Goal: Information Seeking & Learning: Compare options

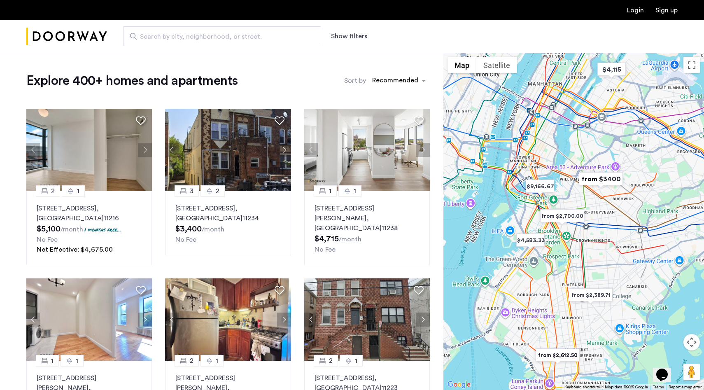
click at [354, 37] on button "Show filters" at bounding box center [349, 36] width 36 height 10
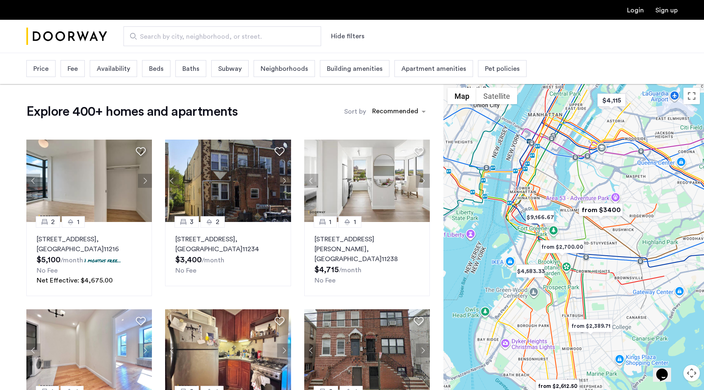
click at [159, 72] on span "Beds" at bounding box center [156, 69] width 14 height 10
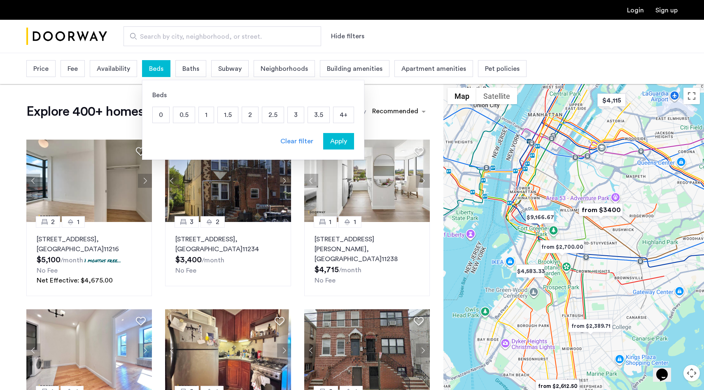
click at [339, 115] on p "4+" at bounding box center [344, 115] width 20 height 16
click at [343, 145] on span "Apply" at bounding box center [338, 141] width 17 height 10
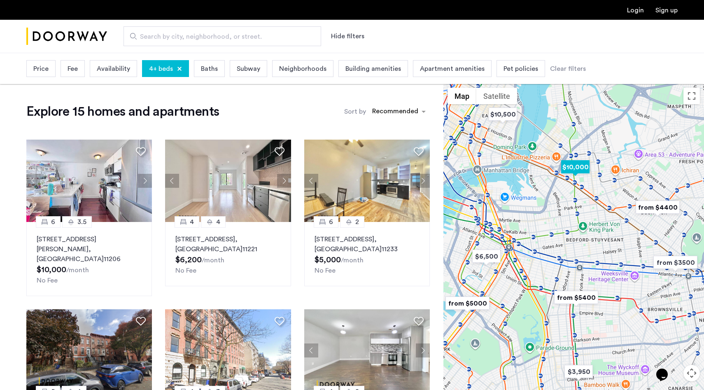
click at [584, 170] on img "$10,000" at bounding box center [575, 167] width 35 height 19
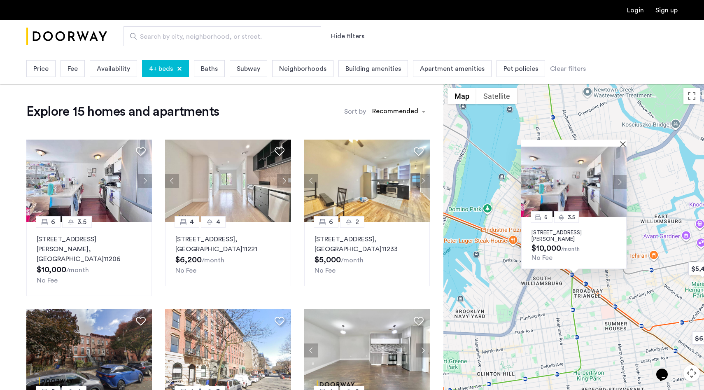
click at [677, 175] on div "6 3.5 [STREET_ADDRESS][PERSON_NAME] $10,000 /month No Fee" at bounding box center [573, 252] width 261 height 337
click at [622, 141] on button "Close" at bounding box center [625, 144] width 6 height 6
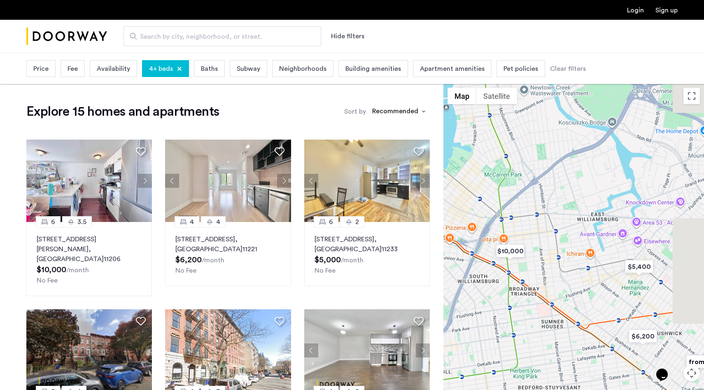
drag, startPoint x: 622, startPoint y: 245, endPoint x: 557, endPoint y: 243, distance: 65.1
click at [557, 243] on div at bounding box center [573, 252] width 261 height 337
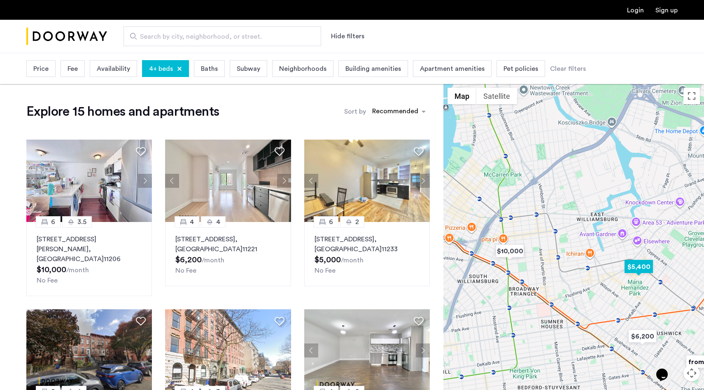
click at [638, 271] on img "$5,400" at bounding box center [638, 266] width 35 height 19
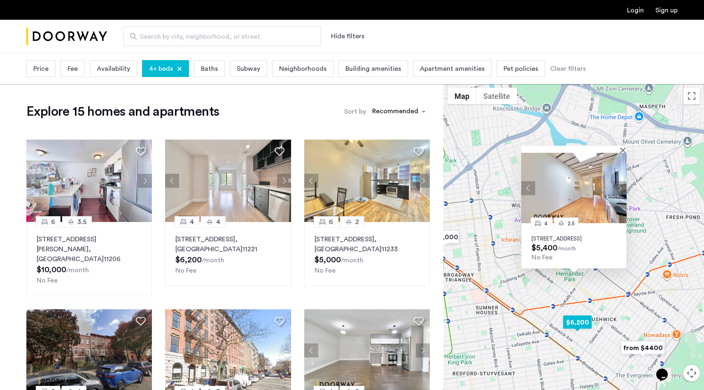
click at [579, 322] on img "$6,200" at bounding box center [577, 322] width 35 height 19
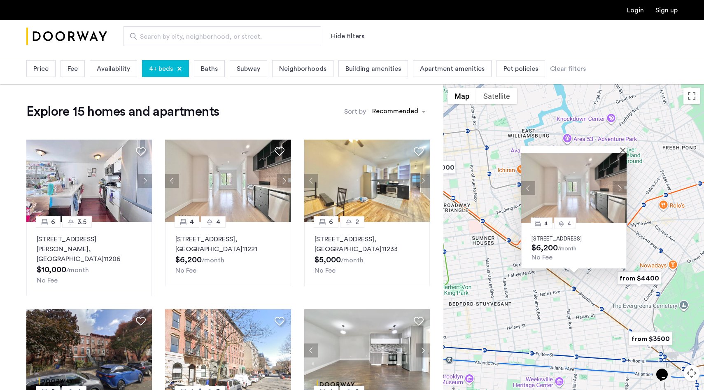
click at [621, 146] on div at bounding box center [573, 149] width 105 height 7
click at [623, 147] on button "Close" at bounding box center [625, 150] width 6 height 6
